Goal: Information Seeking & Learning: Find specific fact

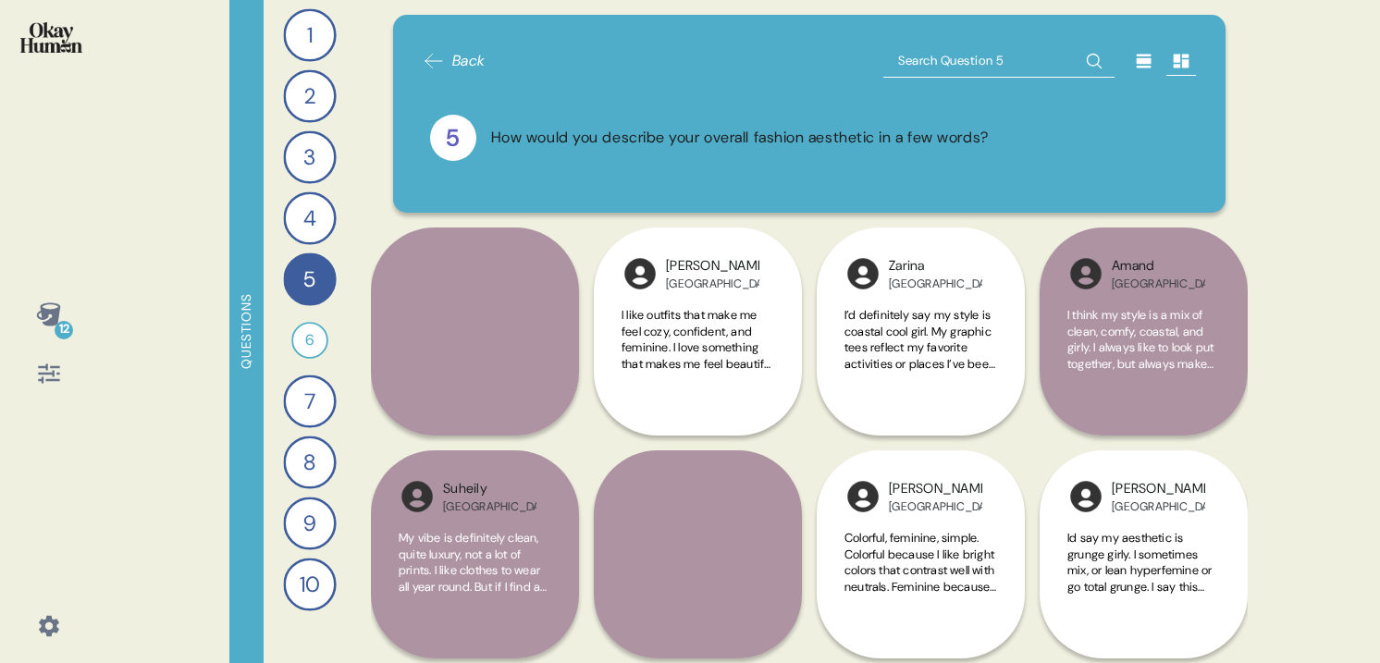
click at [997, 68] on input "text" at bounding box center [998, 60] width 231 height 33
click at [436, 63] on icon at bounding box center [434, 61] width 22 height 22
click at [982, 51] on input "text" at bounding box center [998, 60] width 231 height 33
type input "big top"
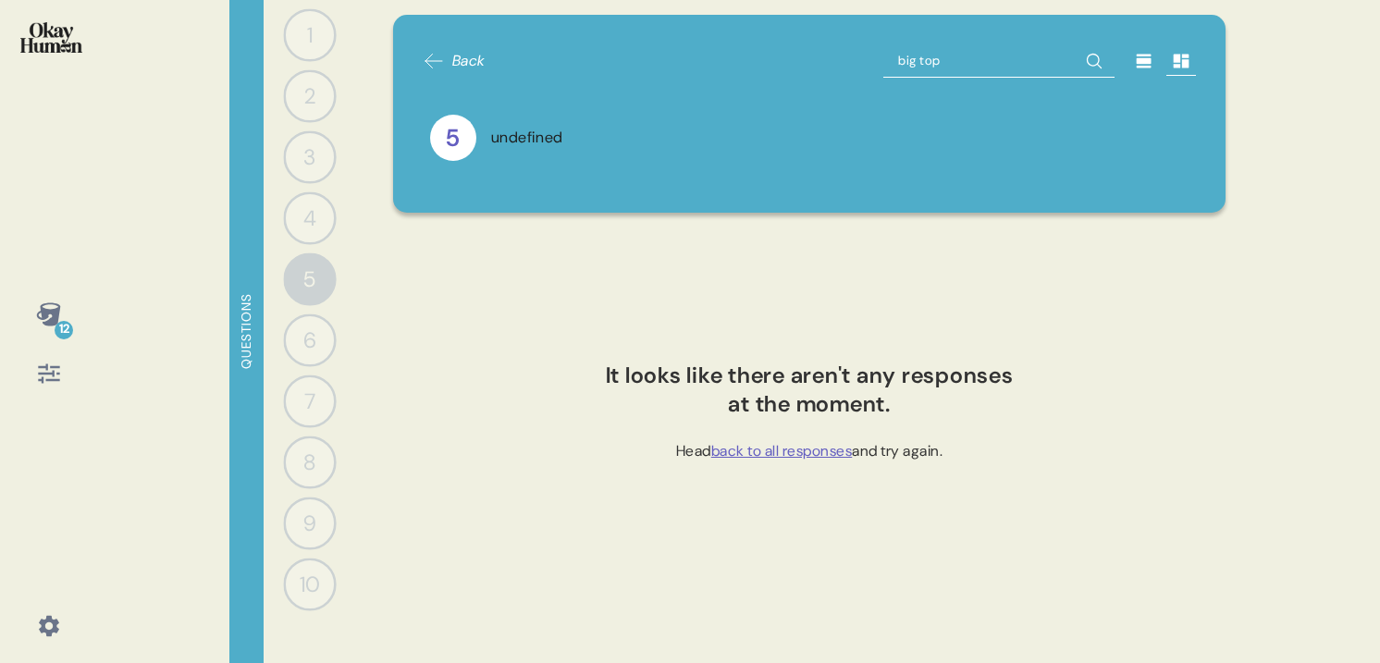
click at [920, 65] on input "big top" at bounding box center [998, 60] width 231 height 33
type input "small"
click at [752, 455] on span "back to all responses" at bounding box center [782, 450] width 142 height 19
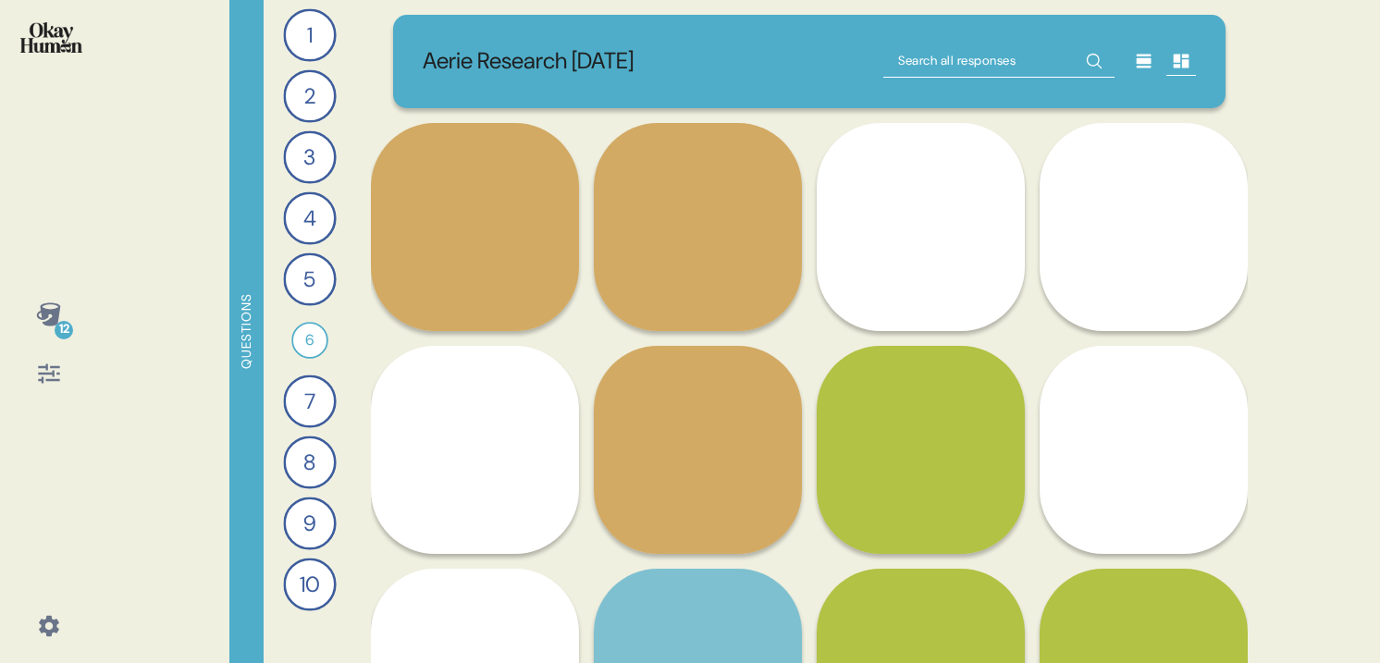
click at [913, 59] on input "text" at bounding box center [998, 60] width 231 height 33
type input "big top"
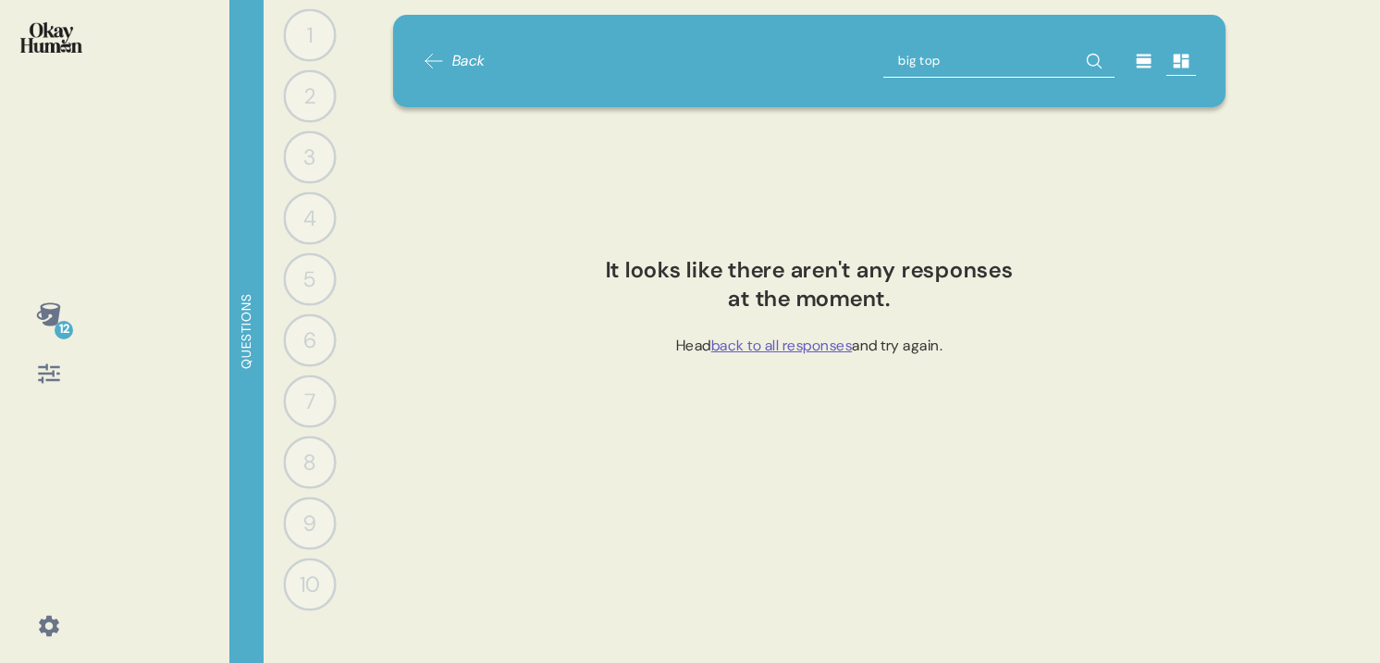
click at [905, 54] on input "big top" at bounding box center [998, 60] width 231 height 33
click at [905, 52] on input "big top" at bounding box center [998, 60] width 231 height 33
click at [909, 53] on input "big top" at bounding box center [998, 60] width 231 height 33
type input "large top"
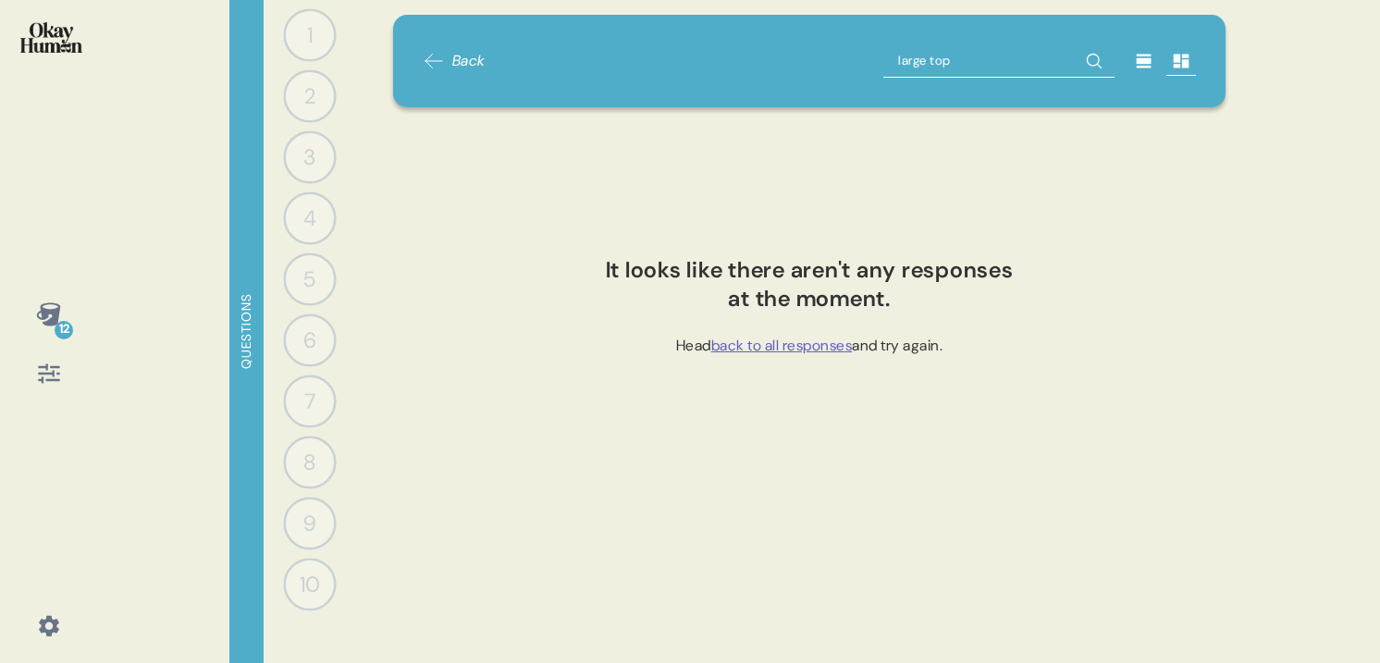
click at [963, 56] on input "large top" at bounding box center [998, 60] width 231 height 33
type input "small botom"
click at [901, 62] on input "small botom" at bounding box center [998, 60] width 231 height 33
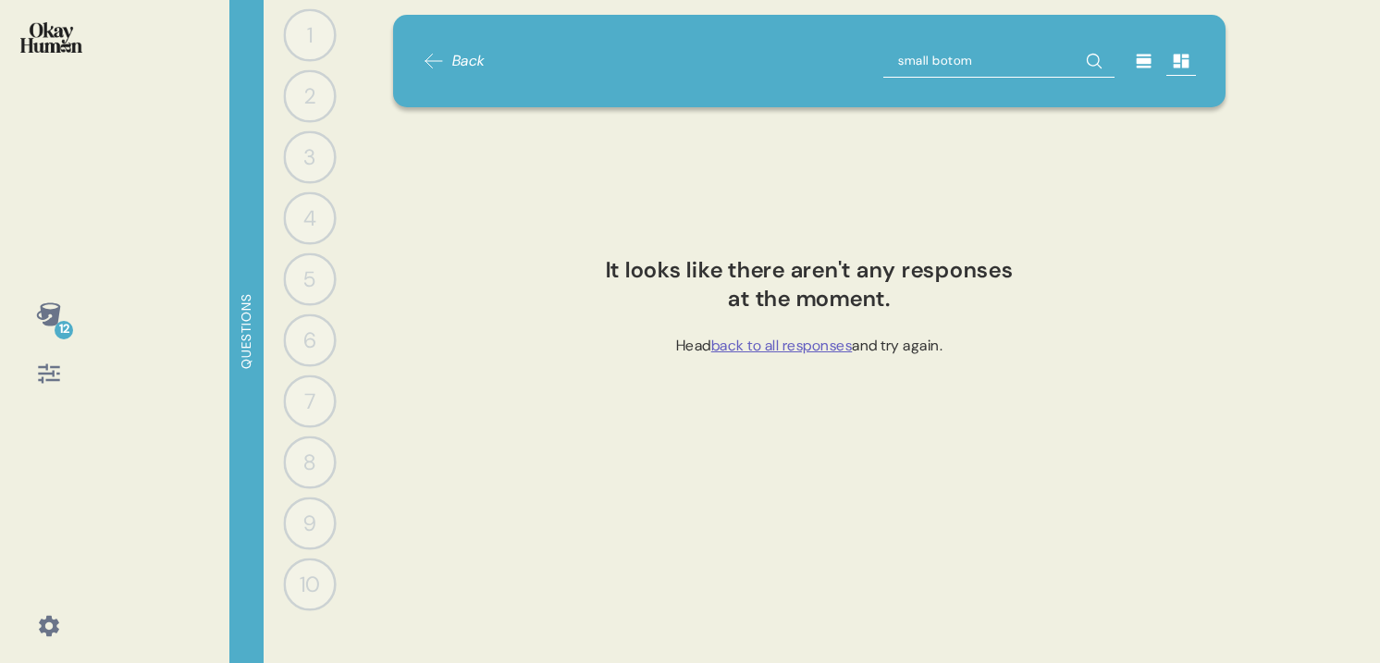
click at [901, 62] on input "small botom" at bounding box center [998, 60] width 231 height 33
click at [954, 62] on input "small botom" at bounding box center [998, 60] width 231 height 33
type input "small bottom"
click at [908, 60] on input "small bottom" at bounding box center [998, 60] width 231 height 33
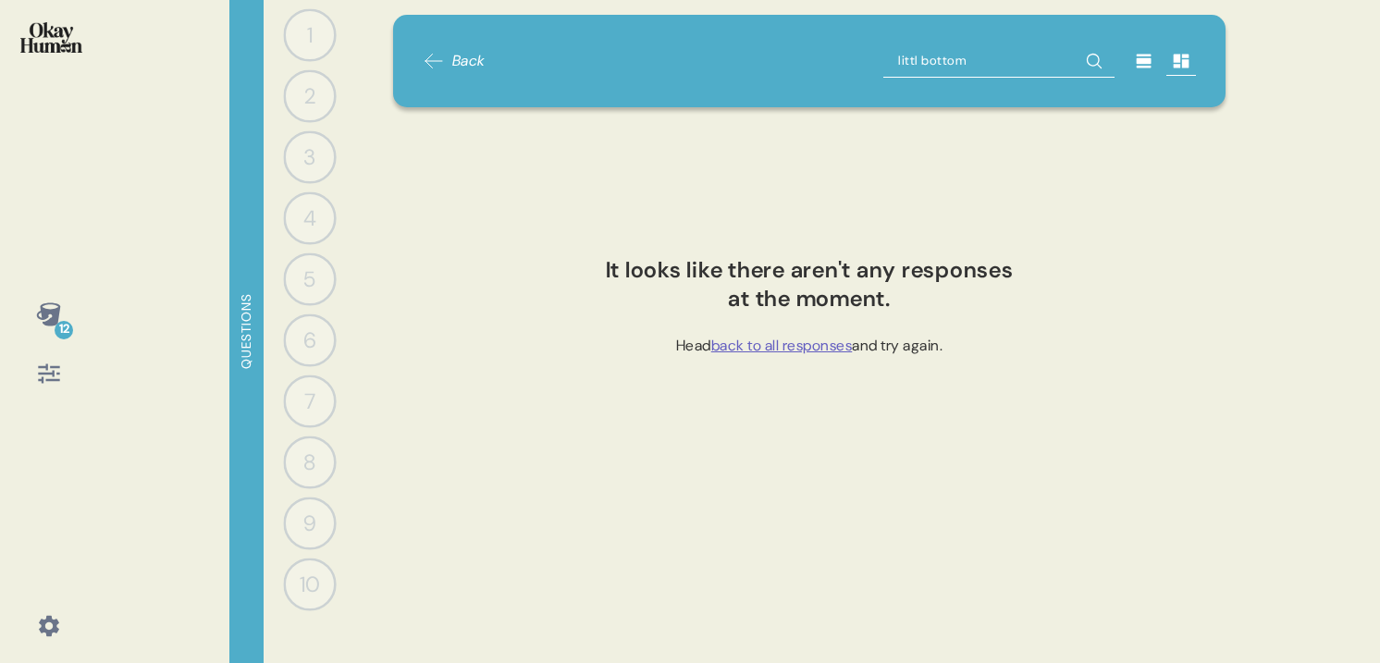
type input "little bottom"
click at [959, 65] on input "little bottom" at bounding box center [998, 60] width 231 height 33
type input "small top"
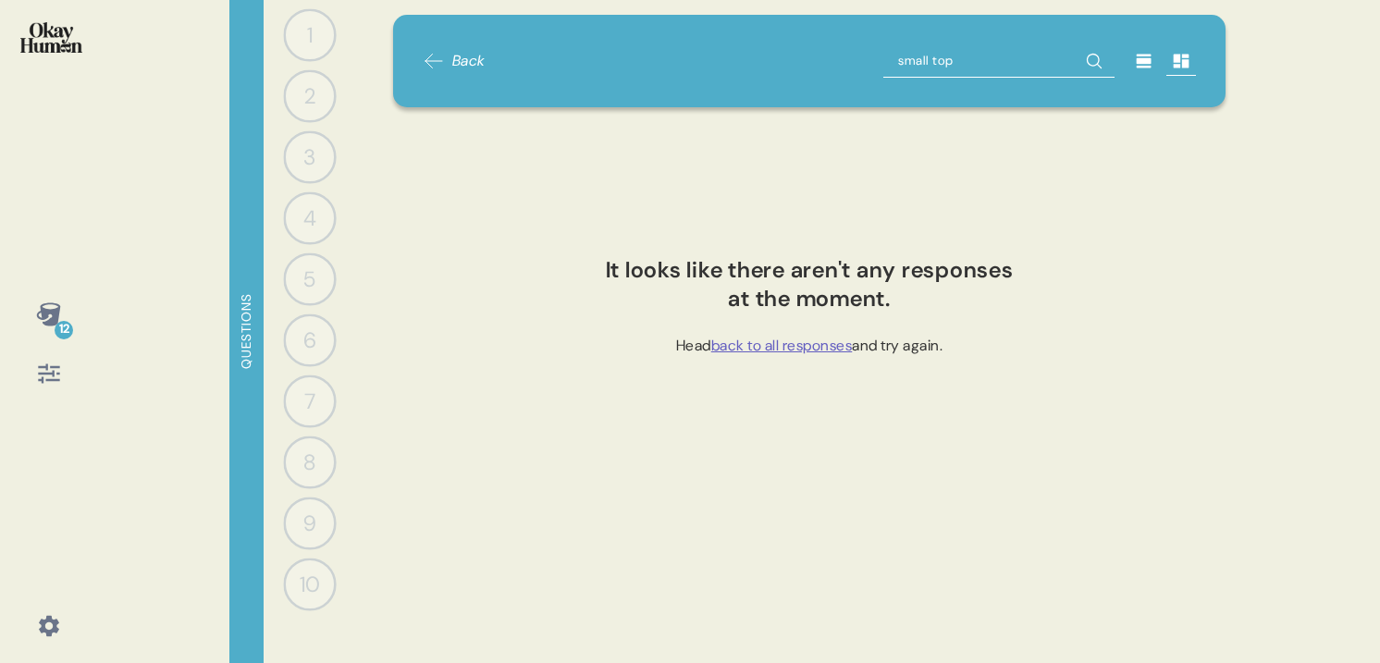
click at [772, 351] on span "back to all responses" at bounding box center [782, 345] width 142 height 19
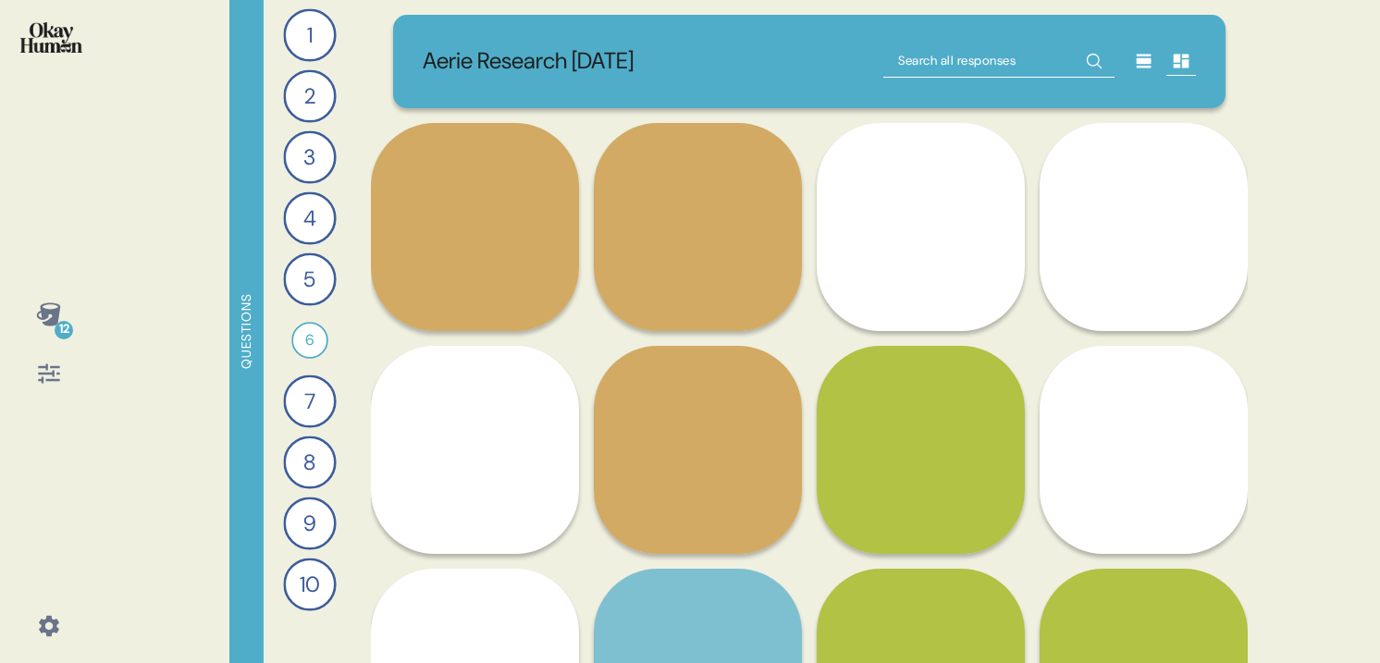
click at [999, 63] on input "text" at bounding box center [998, 60] width 231 height 33
type input "small top"
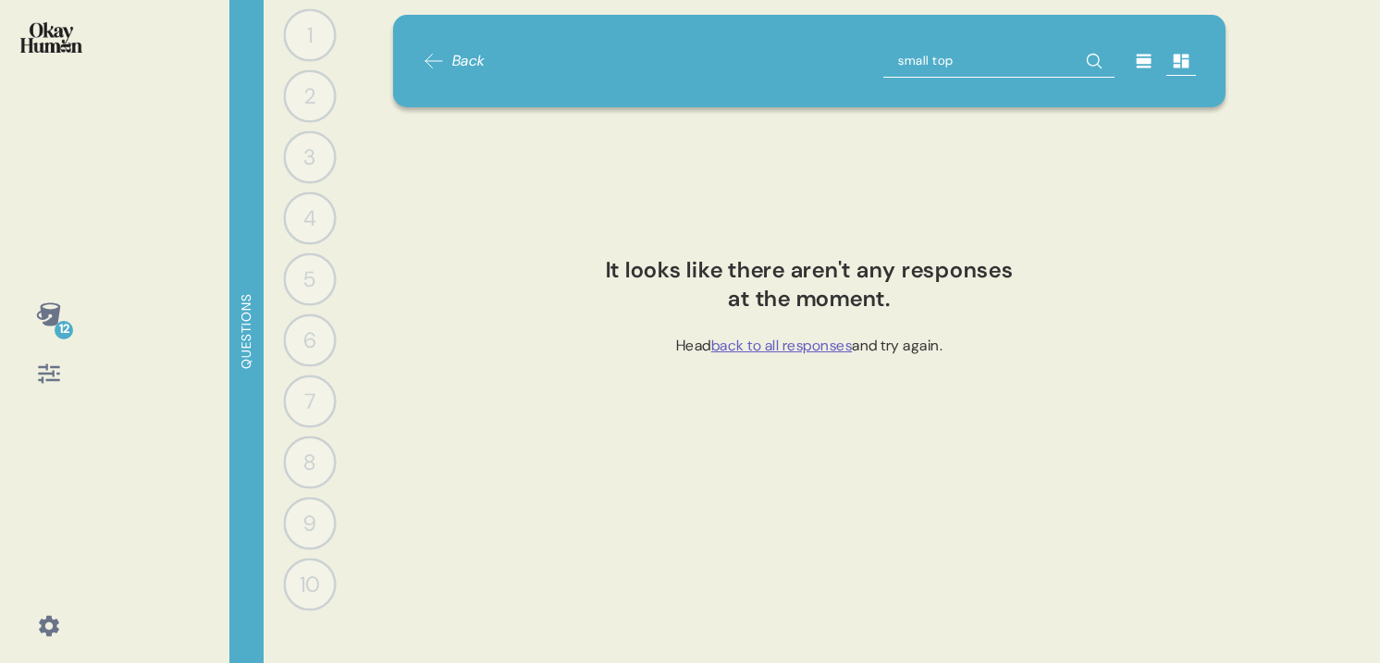
click at [920, 63] on input "small top" at bounding box center [998, 60] width 231 height 33
type input "little top"
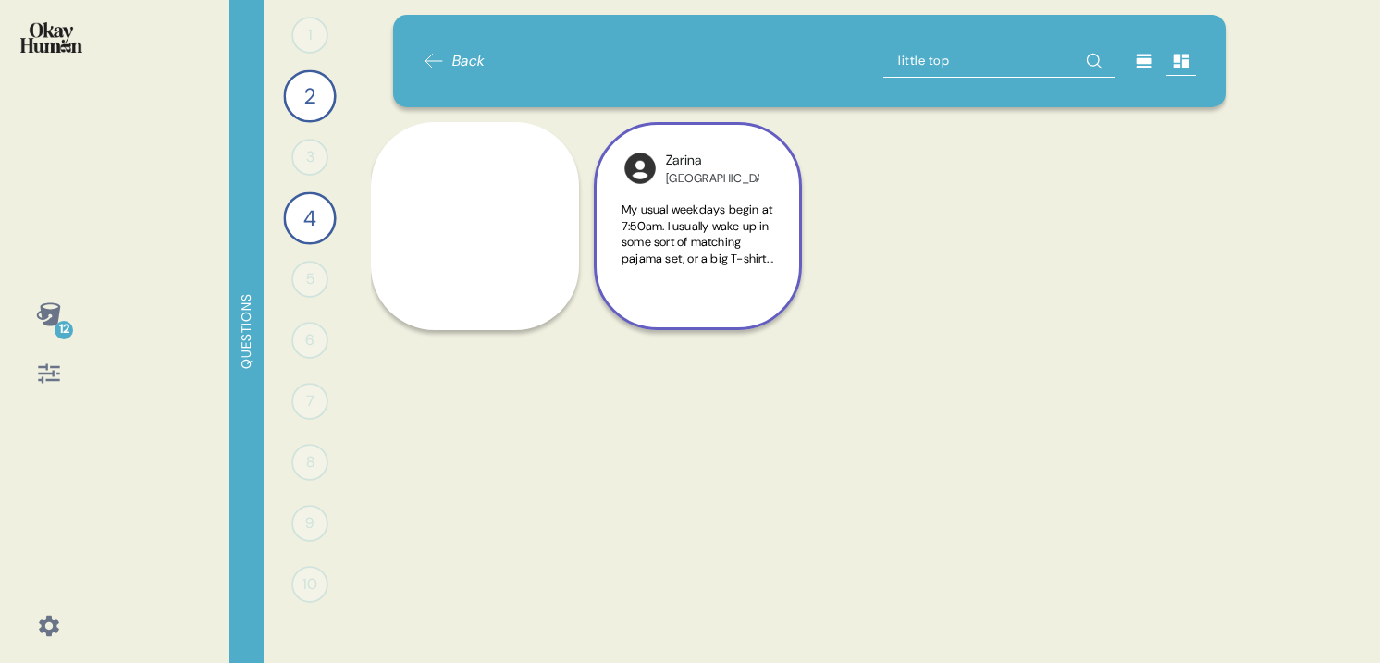
click at [714, 216] on span "My usual weekdays begin at 7:50am. I usually wake up in some sort of matching p…" at bounding box center [698, 388] width 153 height 373
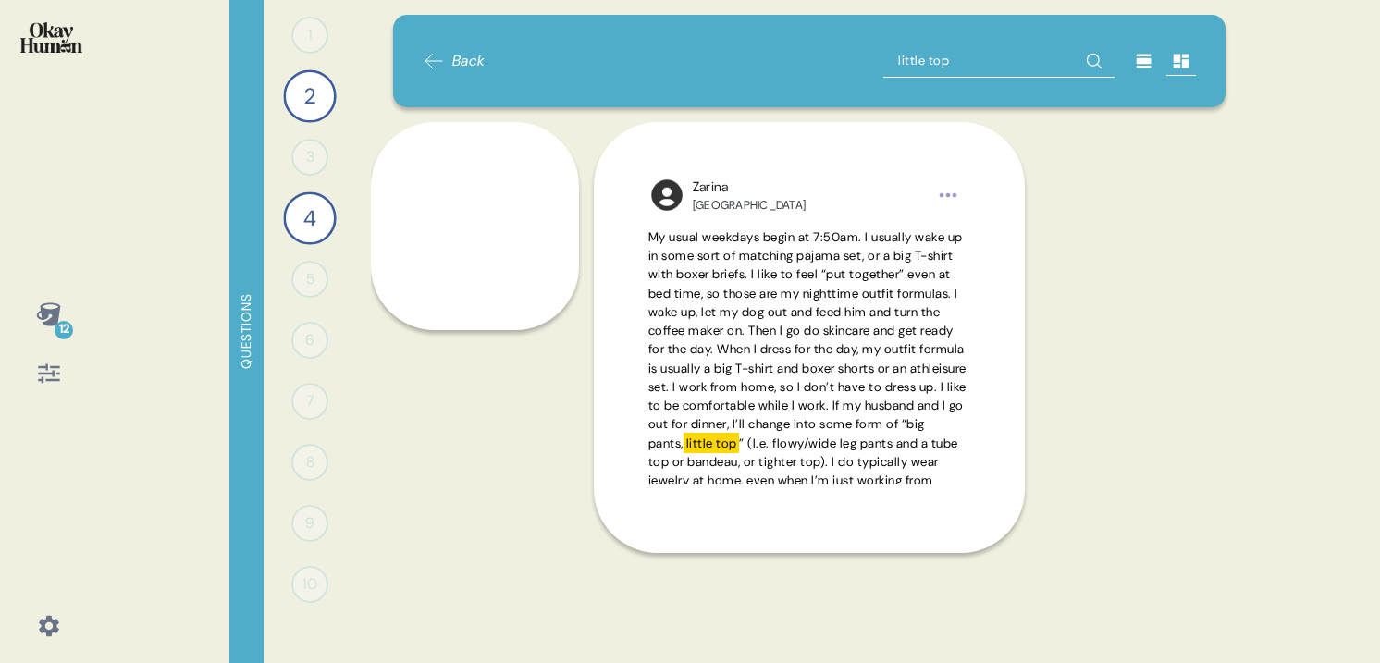
click at [943, 68] on input "little top" at bounding box center [998, 60] width 231 height 33
type input "big t-shirt"
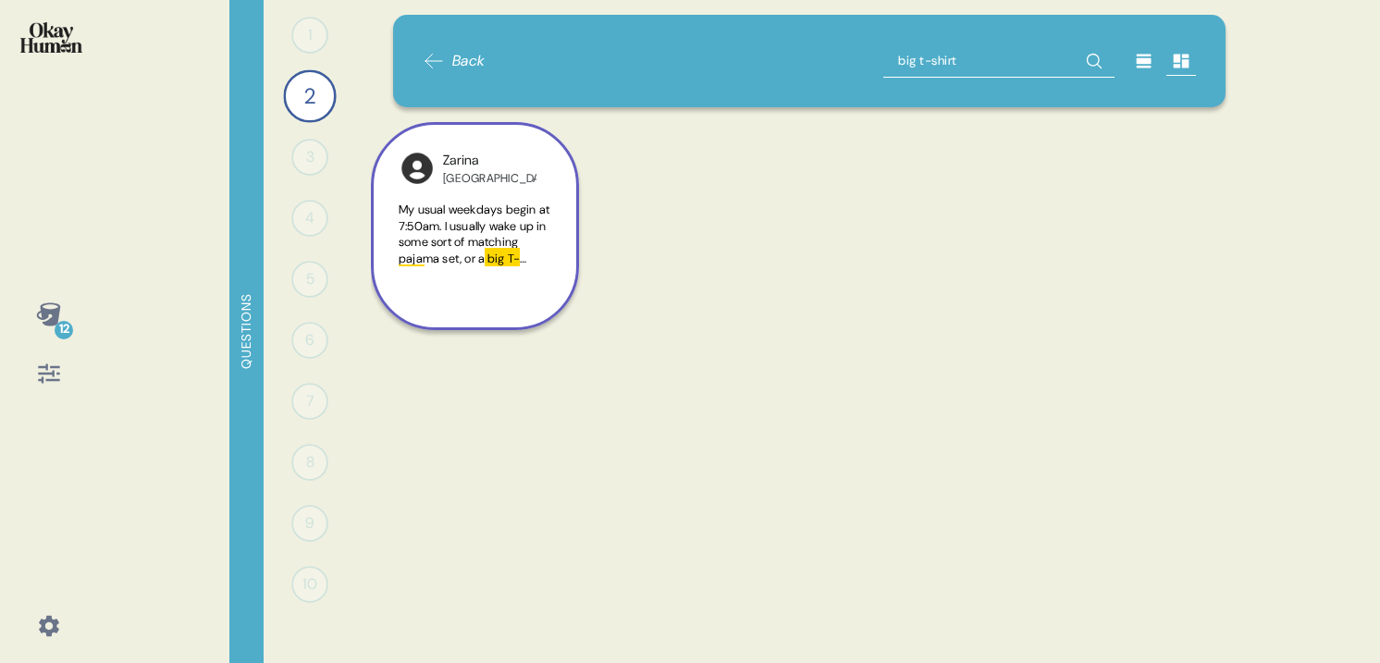
click at [486, 212] on span "My usual weekdays begin at 7:50am. I usually wake up in some sort of matching p…" at bounding box center [474, 234] width 151 height 65
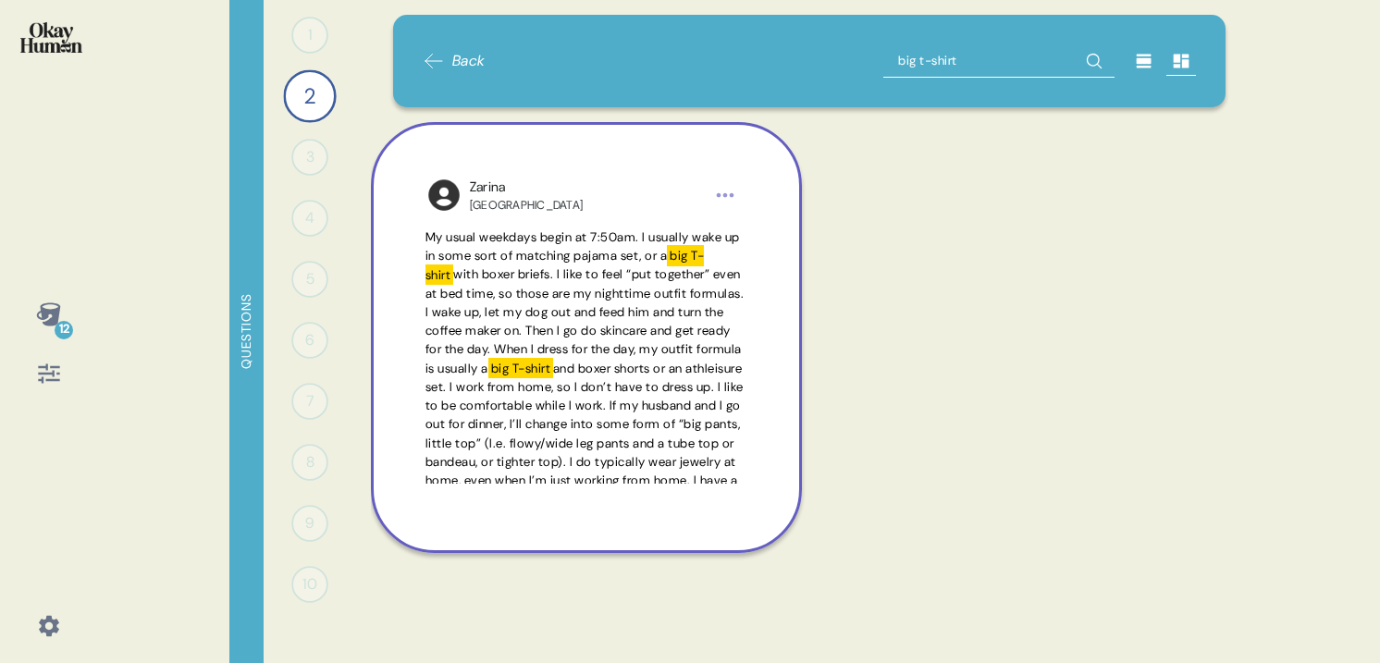
click at [939, 58] on input "big t-shirt" at bounding box center [998, 60] width 231 height 33
type input "oversized"
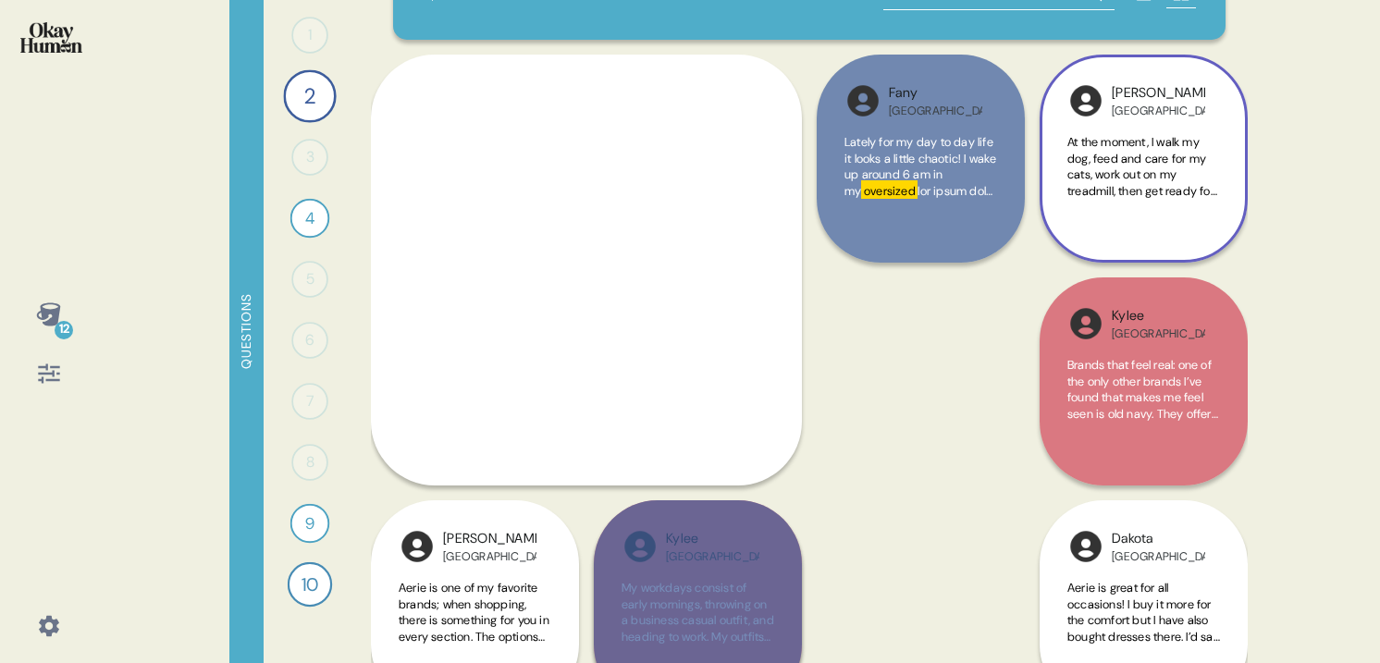
scroll to position [83, 0]
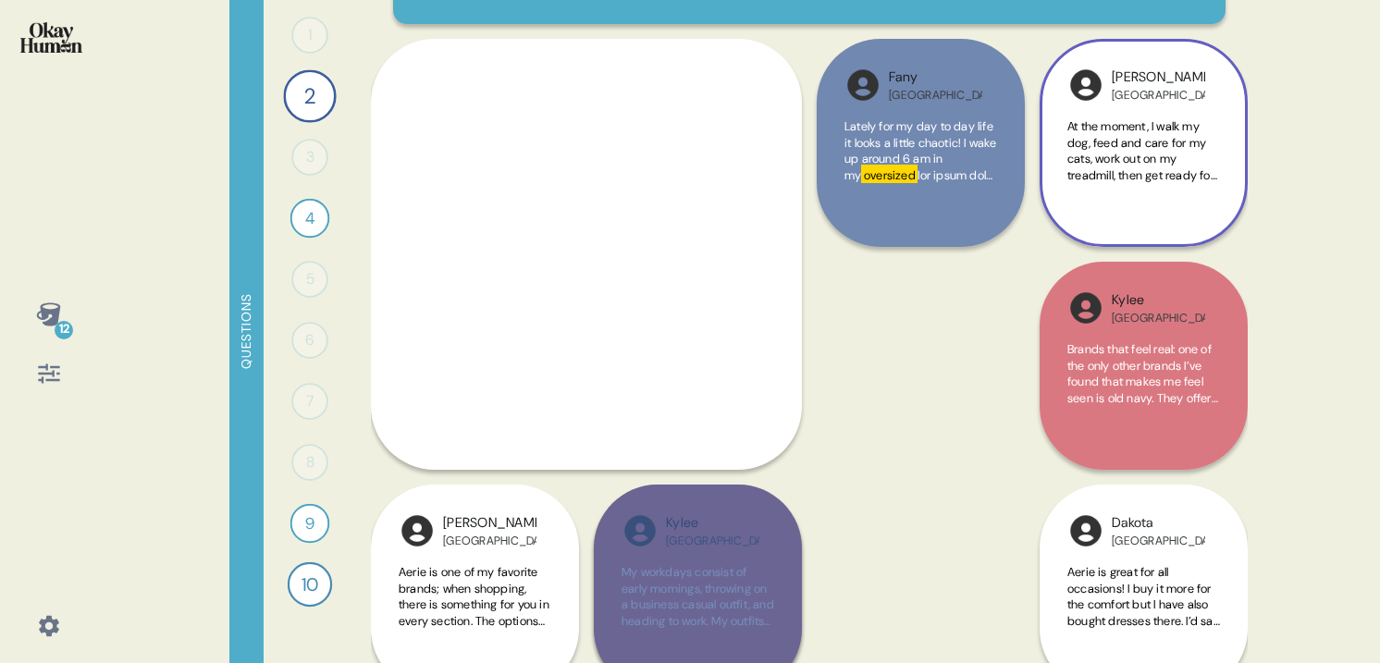
click at [1132, 187] on div "At the moment, I walk my dog, feed and care for my cats, work out on my treadmi…" at bounding box center [1144, 161] width 153 height 86
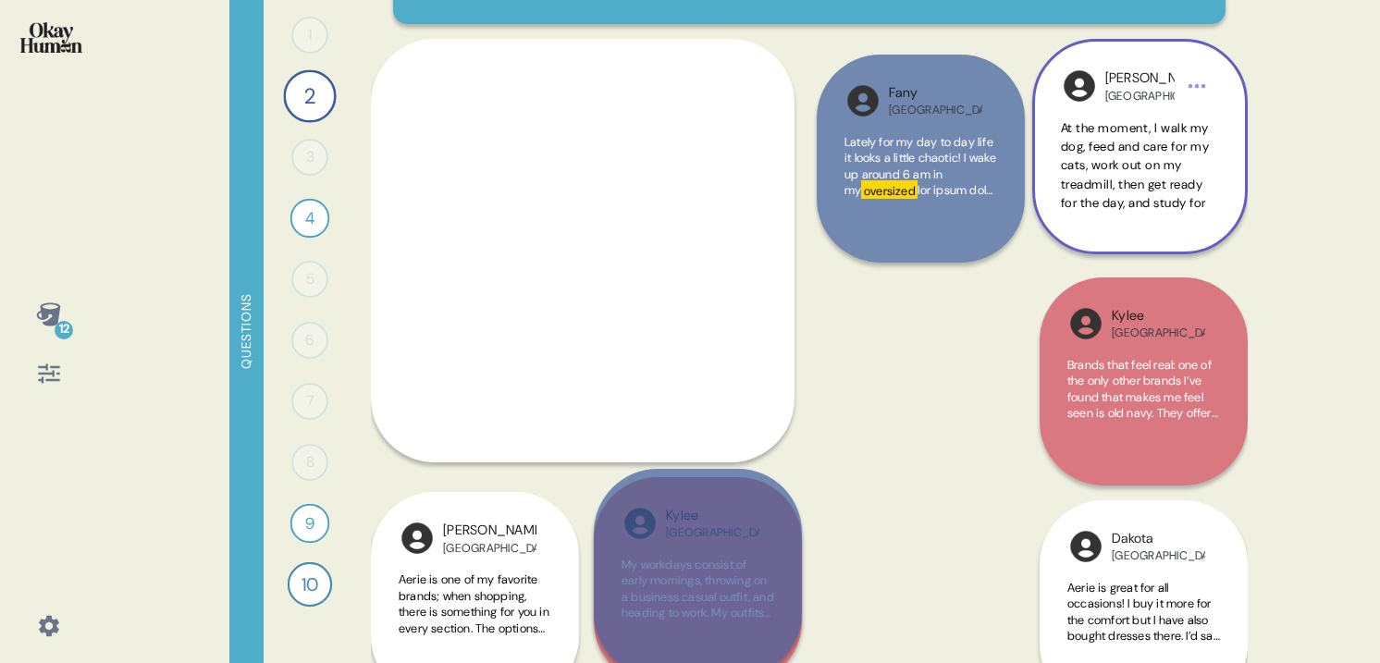
scroll to position [0, 0]
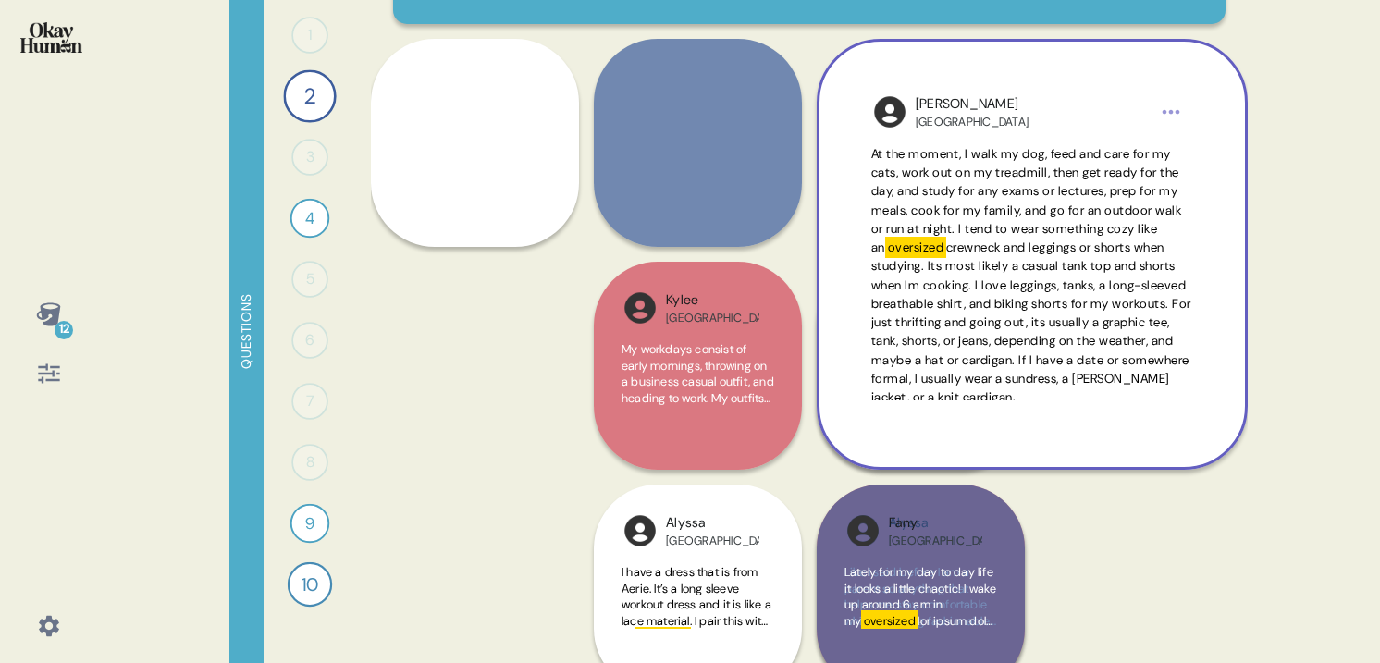
click at [946, 253] on mark "oversized" at bounding box center [915, 247] width 61 height 20
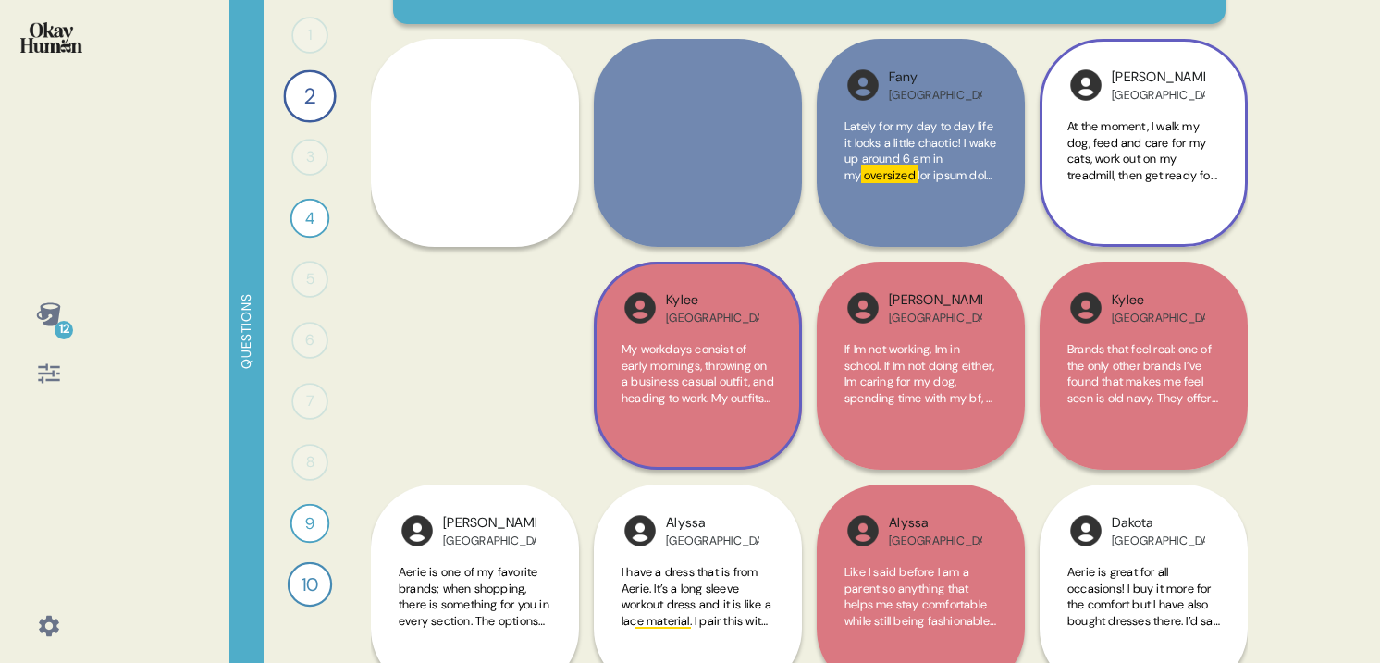
click at [697, 344] on span "My workdays consist of early mornings, throwing on a business casual outfit, an…" at bounding box center [698, 430] width 153 height 178
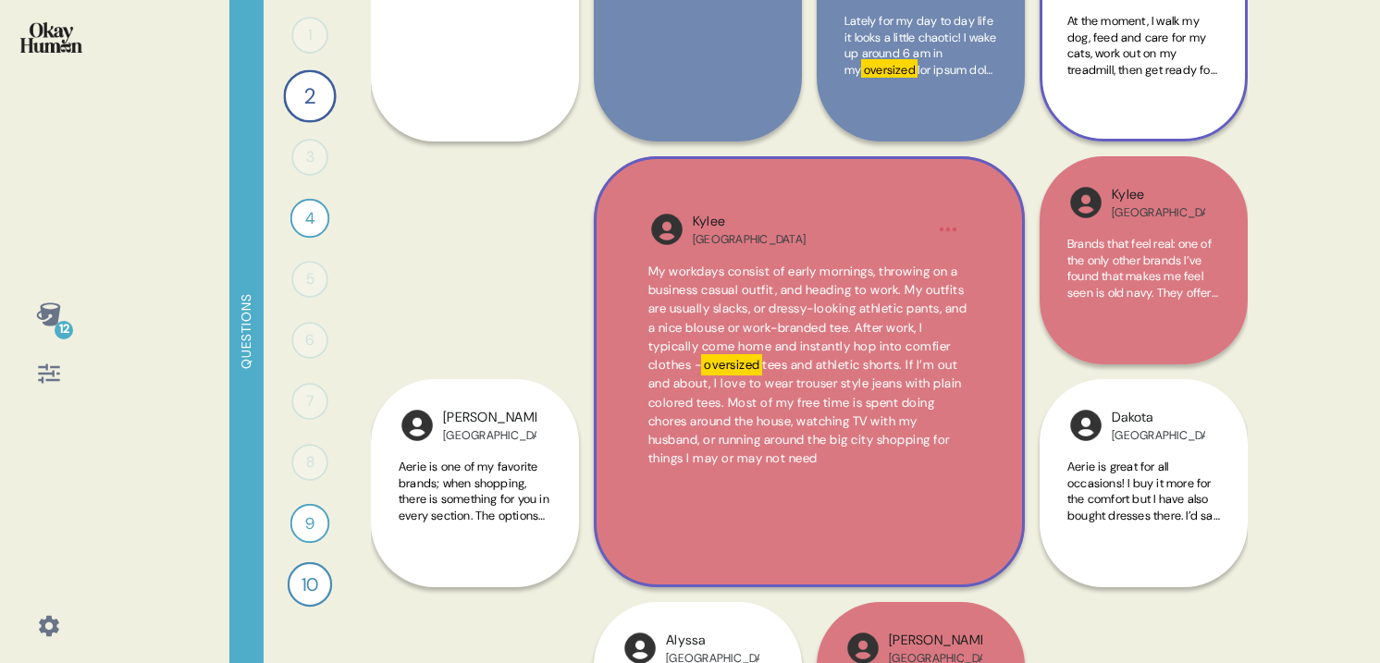
scroll to position [206, 0]
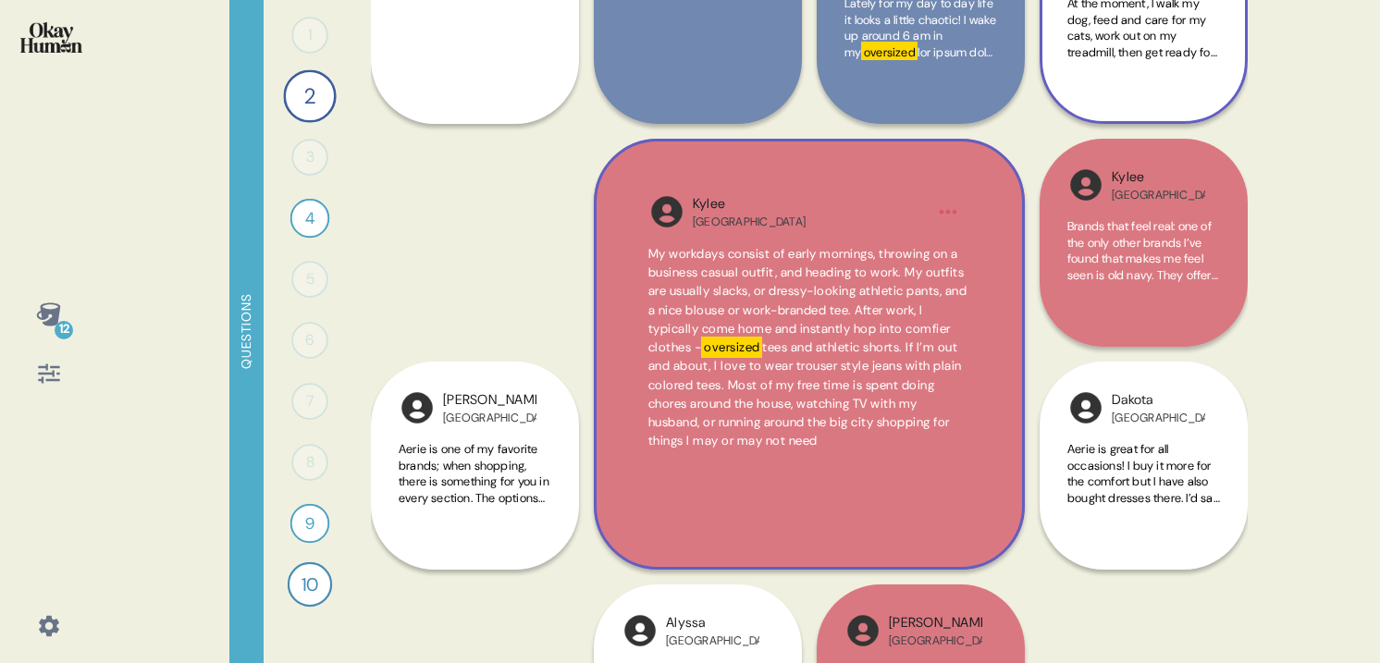
click at [945, 361] on span "tees and athletic shorts. If I’m out and about, I love to wear trouser style je…" at bounding box center [806, 394] width 314 height 109
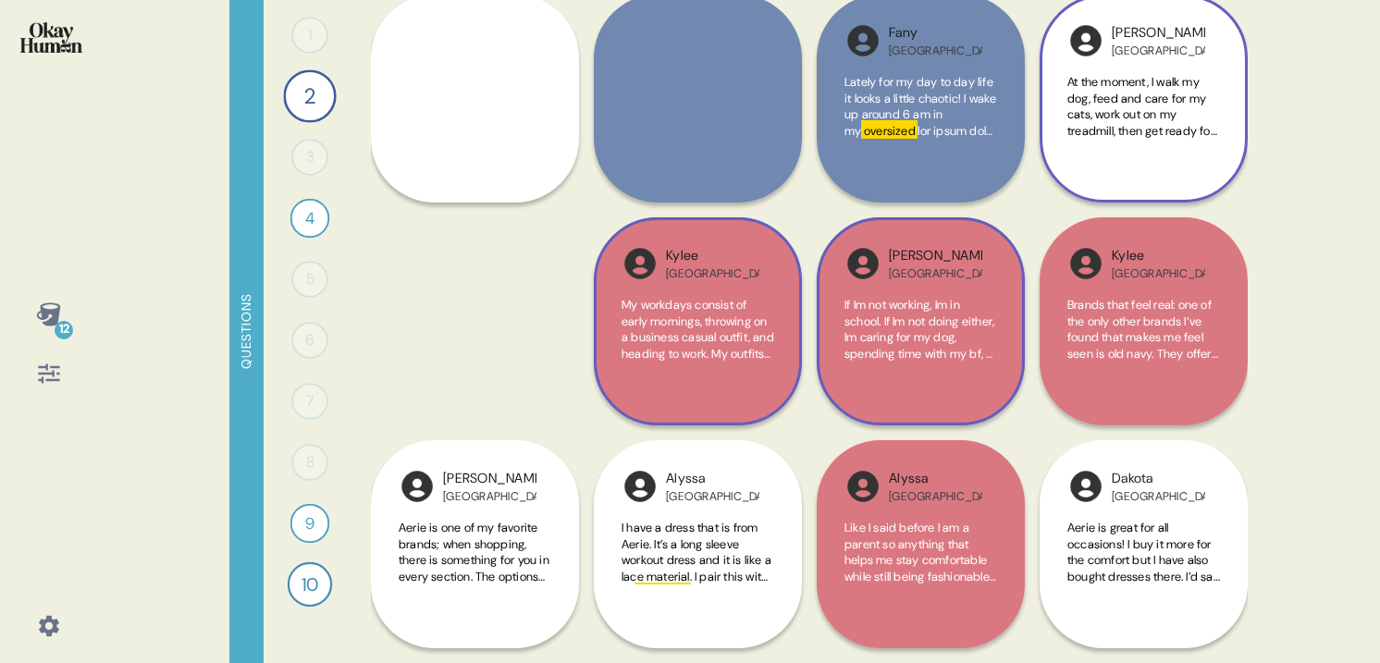
click at [899, 361] on span "If Im not working, Im in school. If Im not doing either, Im caring for my dog, …" at bounding box center [921, 378] width 153 height 162
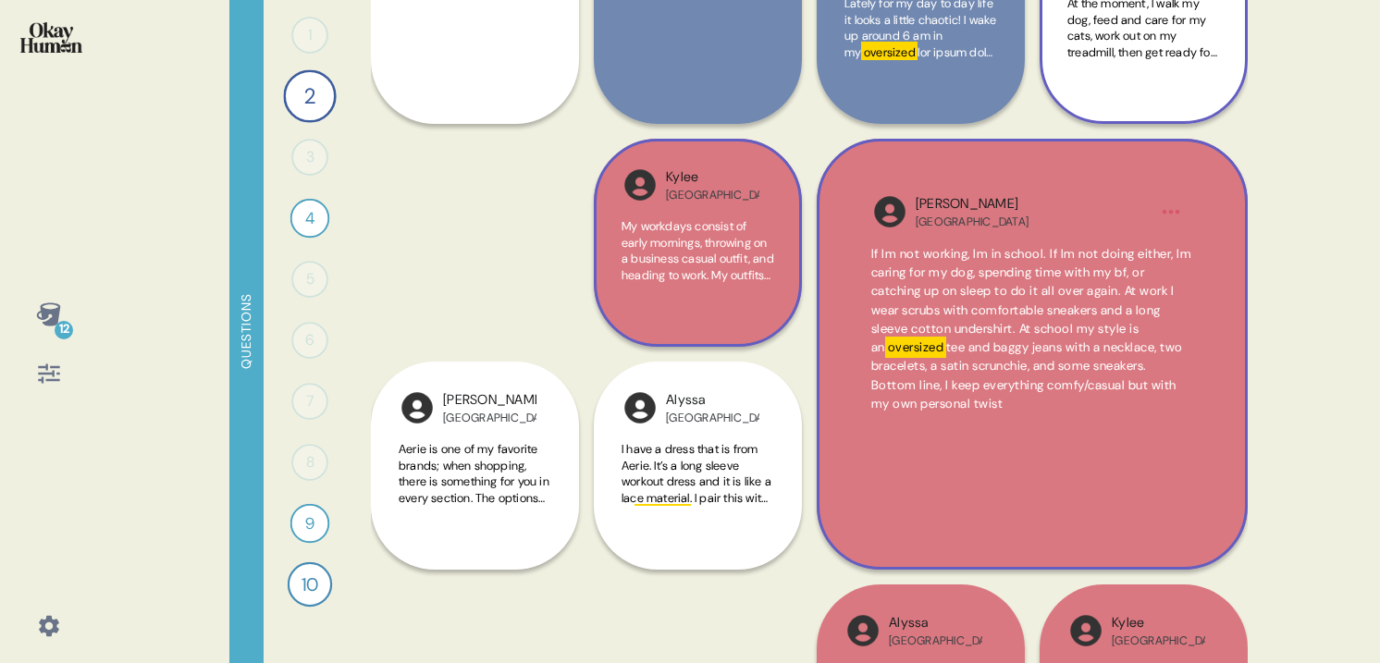
click at [1091, 403] on span "tee and baggy jeans with a necklace, two bracelets, a satin scrunchie, and some…" at bounding box center [1027, 376] width 312 height 72
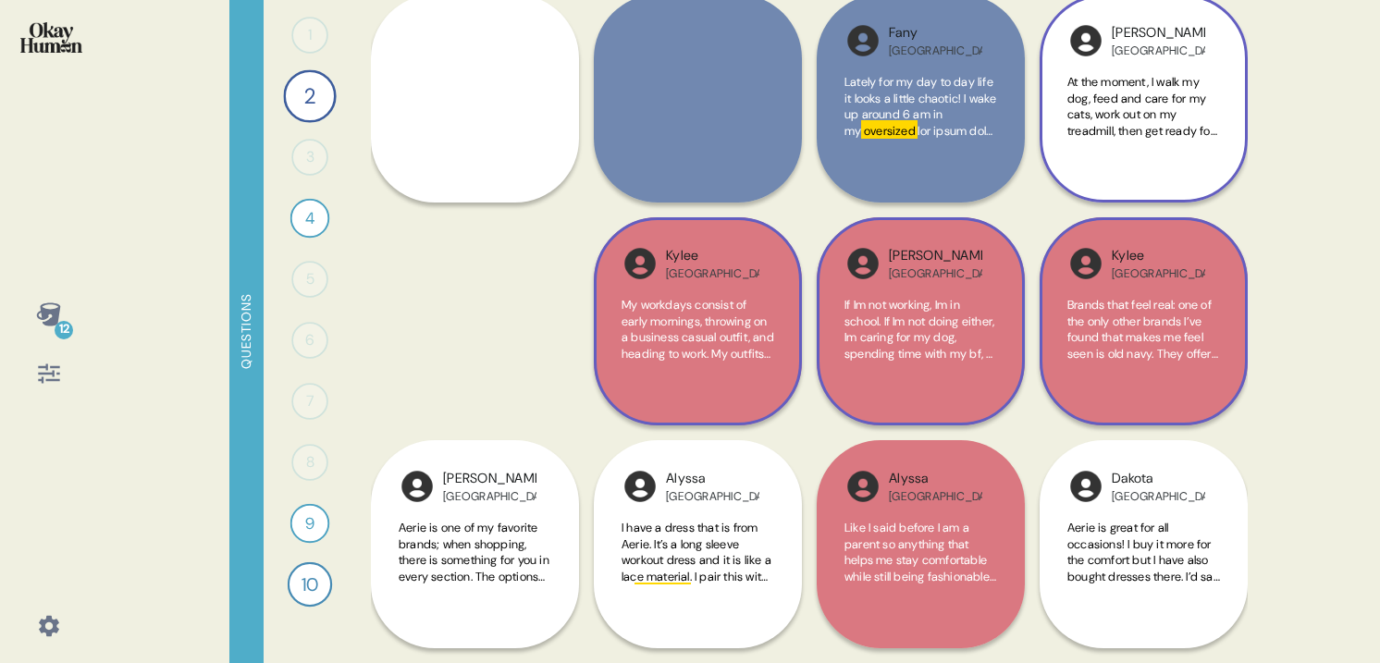
click at [1128, 383] on div "Kylee USA Brands that feel real: one of the only other brands I’ve found that m…" at bounding box center [1144, 321] width 208 height 208
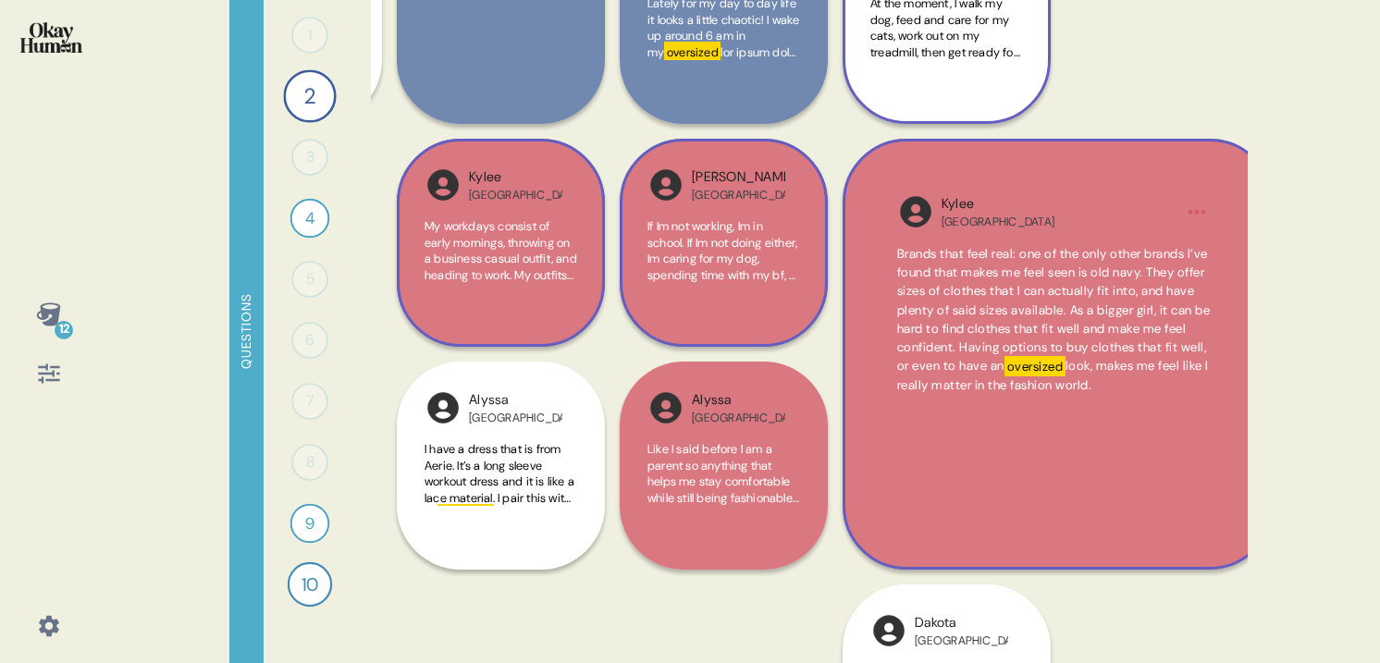
scroll to position [206, 223]
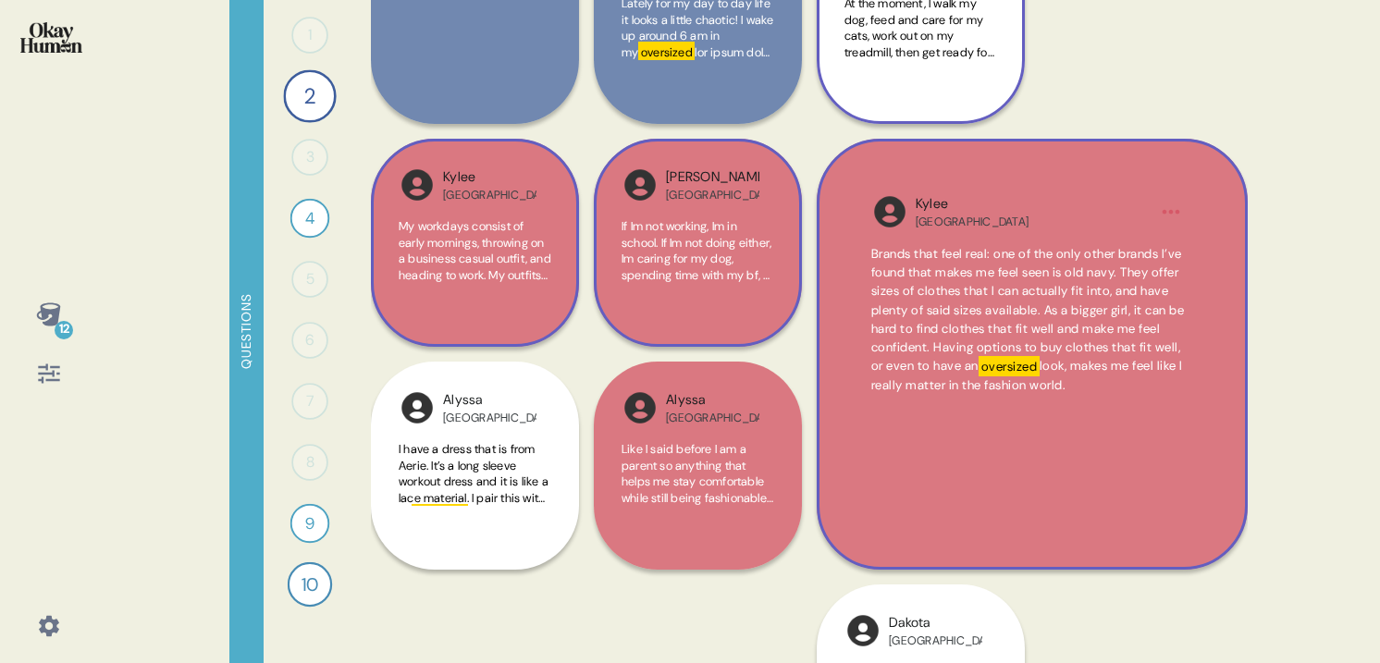
click at [1157, 475] on div "Brands that feel real: one of the only other brands I’ve found that makes me fe…" at bounding box center [1032, 372] width 322 height 255
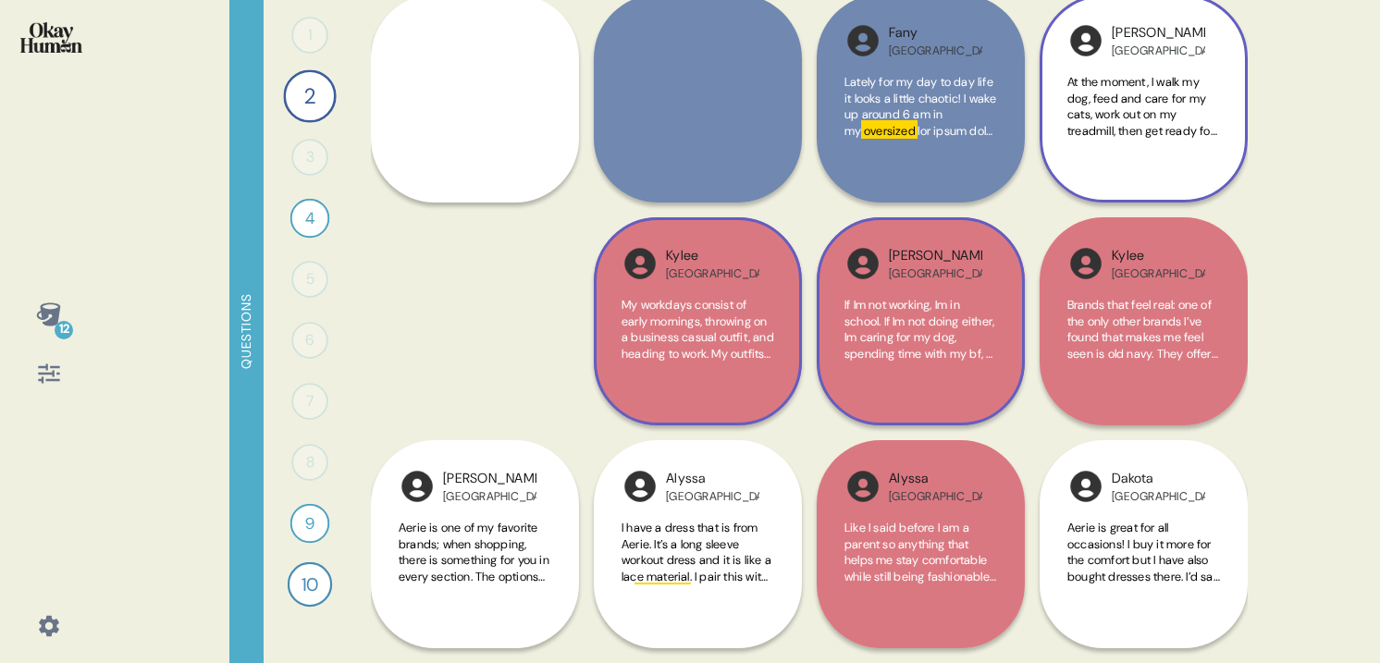
scroll to position [0, 0]
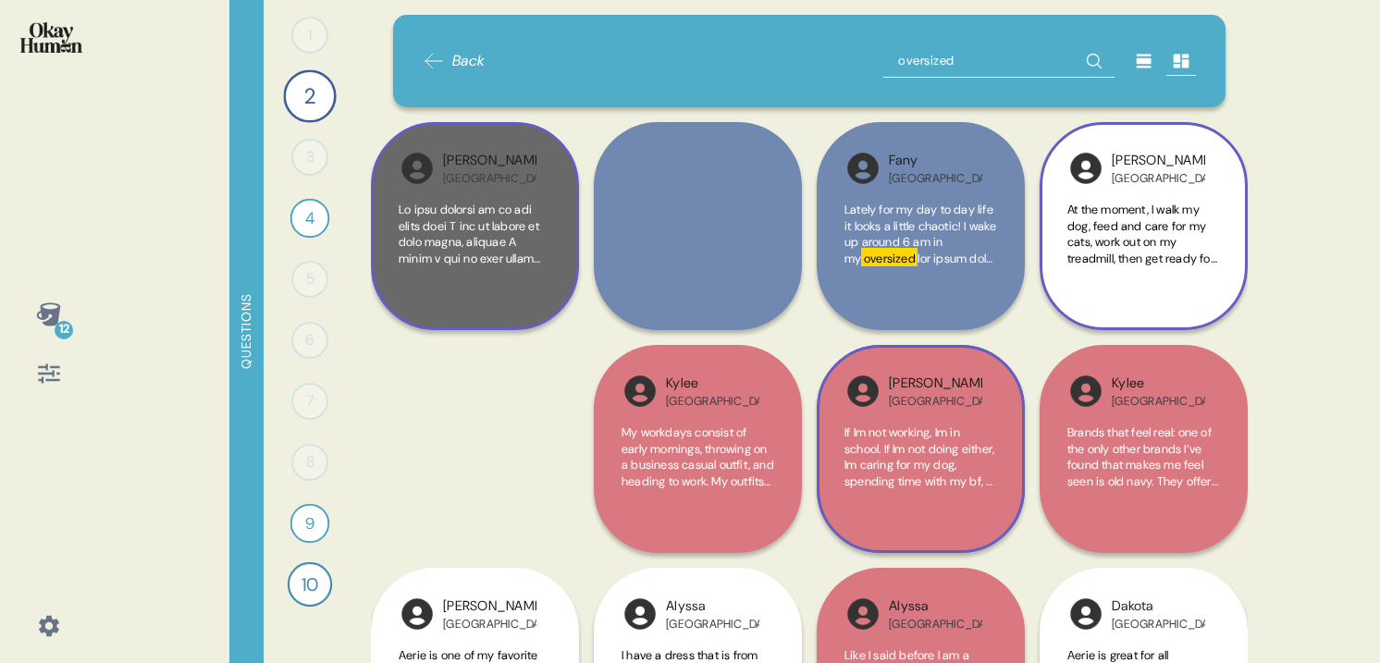
click at [465, 234] on span at bounding box center [475, 575] width 153 height 747
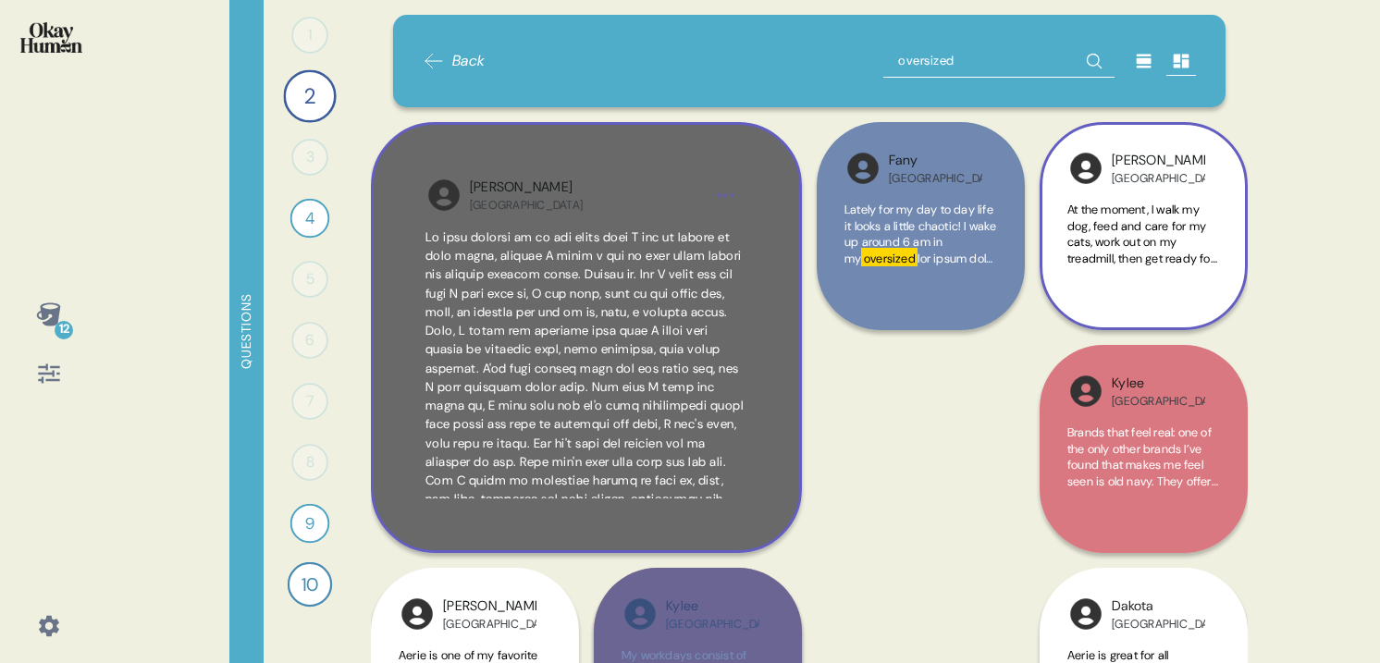
click at [673, 217] on div "[PERSON_NAME] USA oversized sweaters, just so comfortable that you can, again, …" at bounding box center [586, 337] width 431 height 431
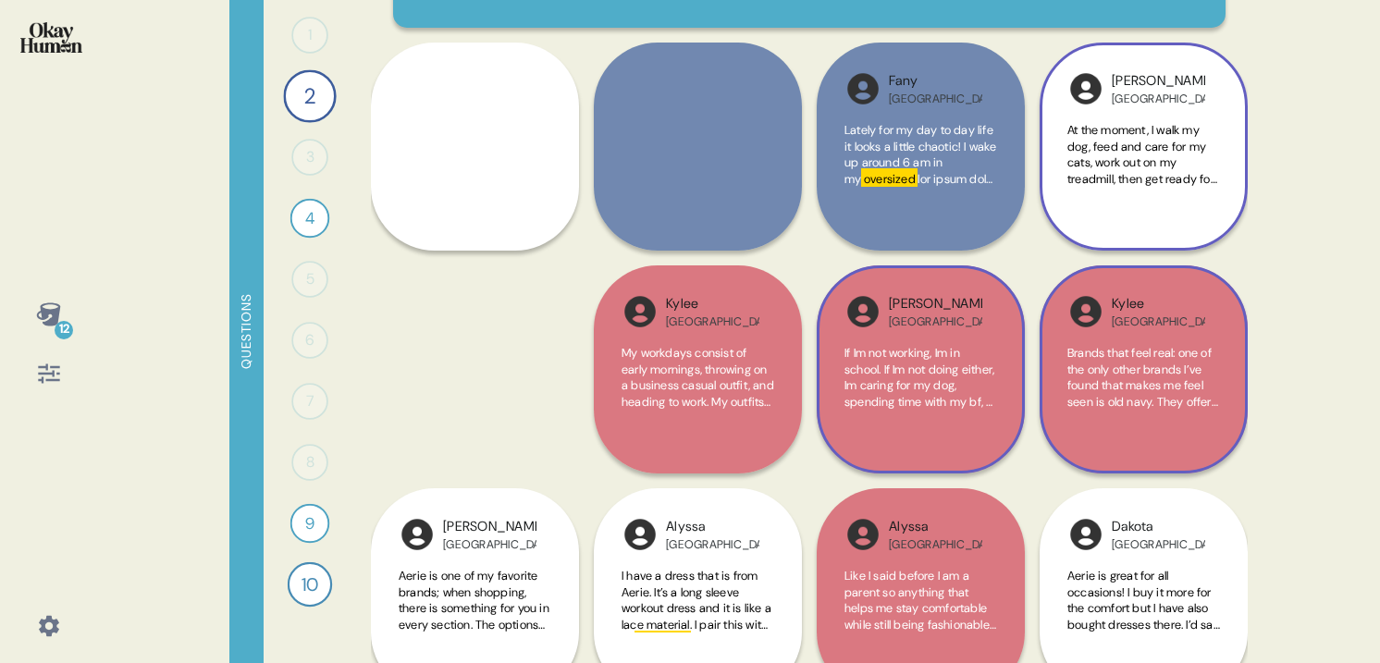
scroll to position [128, 0]
